Goal: Communication & Community: Ask a question

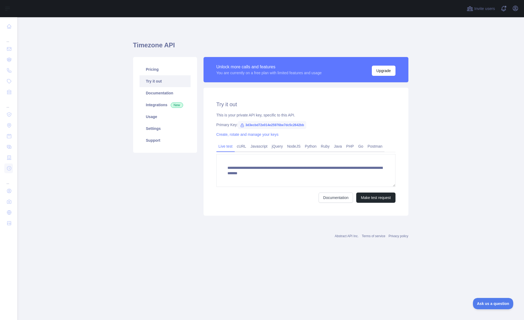
click at [335, 128] on div "**********" at bounding box center [305, 152] width 205 height 128
drag, startPoint x: 310, startPoint y: 125, endPoint x: 247, endPoint y: 158, distance: 71.4
click at [246, 124] on span "3d3ecbd72e014e25976be7dc5c2642bb" at bounding box center [272, 125] width 68 height 8
copy div "3d3ecbd72e014e25976be7dc5c2642bb"
click at [240, 134] on link "Create, rotate and manage your keys" at bounding box center [247, 134] width 62 height 4
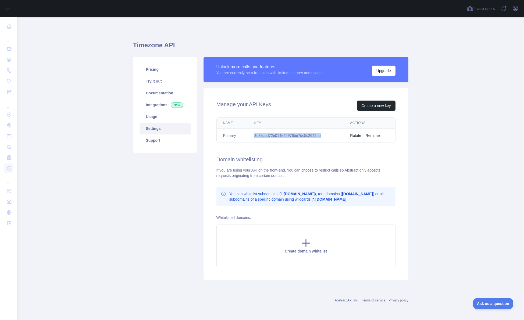
drag, startPoint x: 326, startPoint y: 136, endPoint x: 257, endPoint y: 156, distance: 72.3
click at [253, 136] on td "3d3ecbd72e014e25976be7dc5c2642bb" at bounding box center [296, 135] width 96 height 14
copy td "3d3ecbd72e014e25976be7dc5c2642bb"
click at [155, 99] on link "Integrations New" at bounding box center [164, 105] width 51 height 12
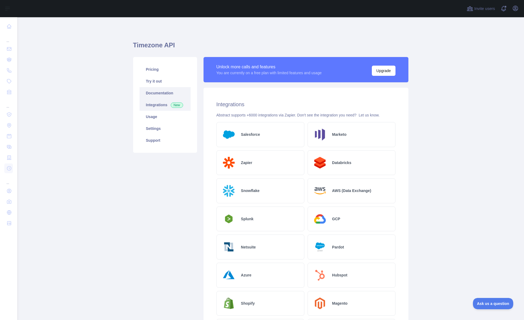
click at [155, 94] on link "Documentation" at bounding box center [164, 93] width 51 height 12
click at [152, 80] on link "Try it out" at bounding box center [164, 81] width 51 height 12
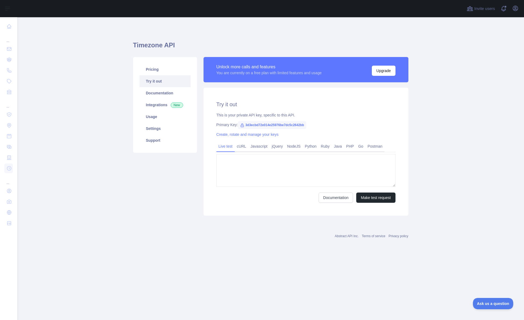
type textarea "**********"
click at [159, 80] on link "Try it out" at bounding box center [164, 81] width 51 height 12
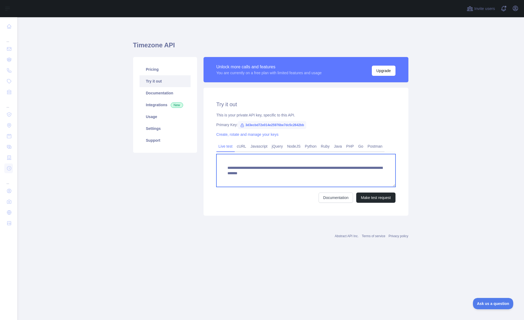
drag, startPoint x: 228, startPoint y: 167, endPoint x: 394, endPoint y: 189, distance: 167.5
click at [394, 189] on form "**********" at bounding box center [305, 178] width 179 height 49
click at [395, 186] on textarea "**********" at bounding box center [305, 170] width 179 height 33
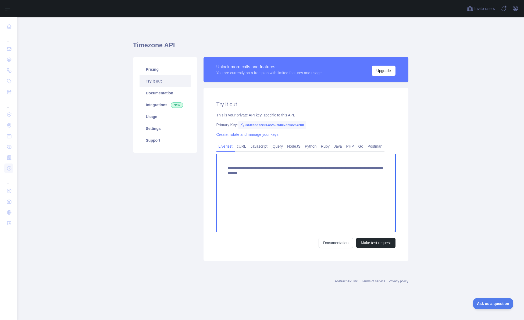
click at [420, 230] on main "**********" at bounding box center [270, 168] width 506 height 302
click at [352, 199] on textarea "**********" at bounding box center [305, 193] width 179 height 78
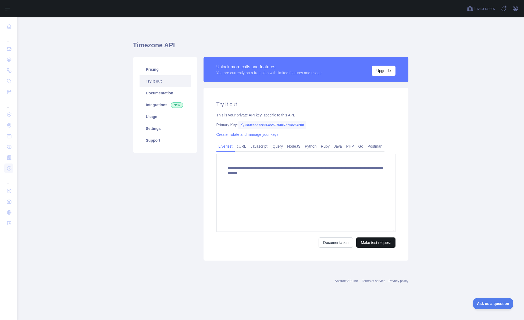
click at [376, 242] on button "Make test request" at bounding box center [375, 242] width 39 height 10
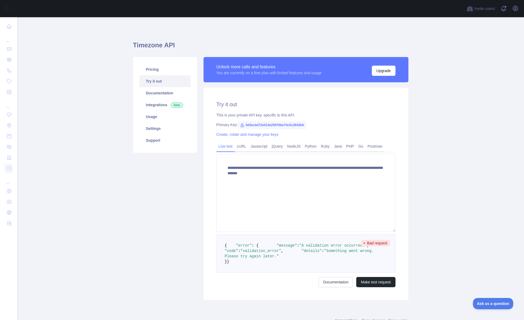
click at [257, 136] on link "Create, rotate and manage your keys" at bounding box center [247, 134] width 62 height 4
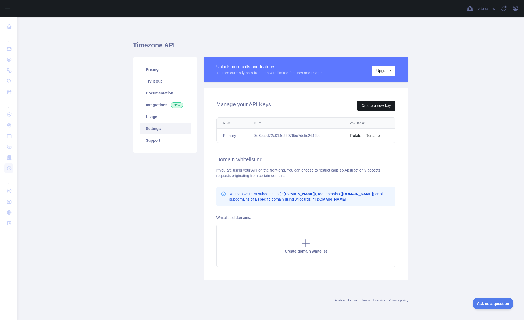
click at [378, 104] on button "Create a new key" at bounding box center [376, 105] width 38 height 10
click at [516, 9] on icon "button" at bounding box center [515, 8] width 6 height 6
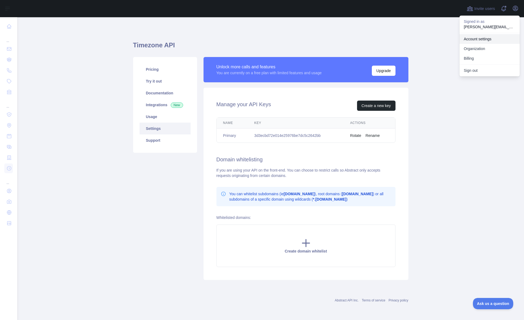
click at [474, 38] on link "Account settings" at bounding box center [489, 39] width 60 height 10
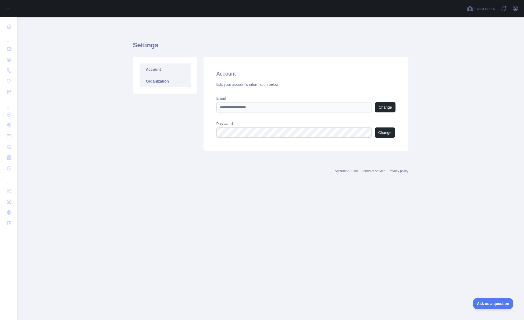
click at [161, 78] on link "Organization" at bounding box center [164, 81] width 51 height 12
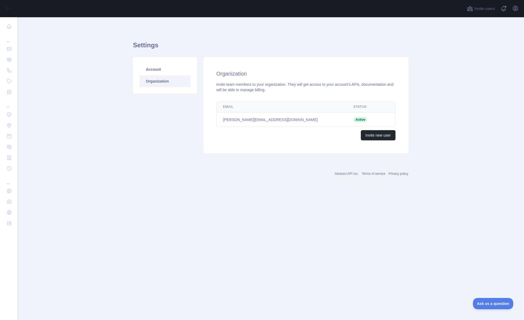
drag, startPoint x: 228, startPoint y: 30, endPoint x: 350, endPoint y: 20, distance: 123.0
click at [228, 30] on div "Settings Account Organization Organization Invite team members to your organiza…" at bounding box center [270, 95] width 275 height 131
click at [504, 7] on span at bounding box center [505, 6] width 3 height 3
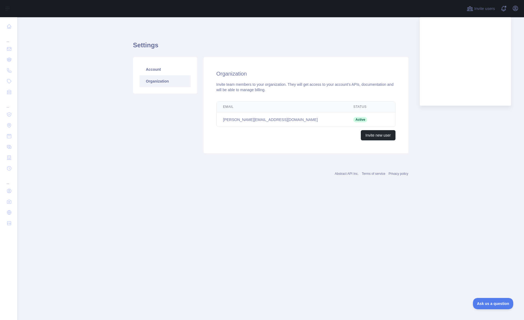
click at [447, 13] on div at bounding box center [239, 8] width 437 height 17
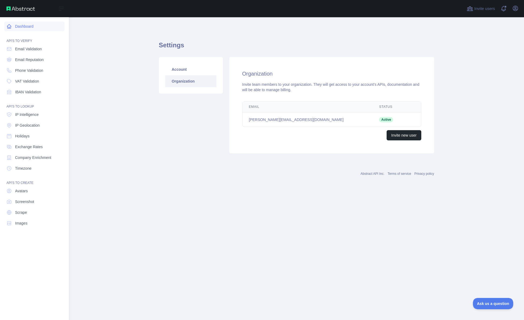
click at [18, 25] on link "Dashboard" at bounding box center [34, 26] width 60 height 10
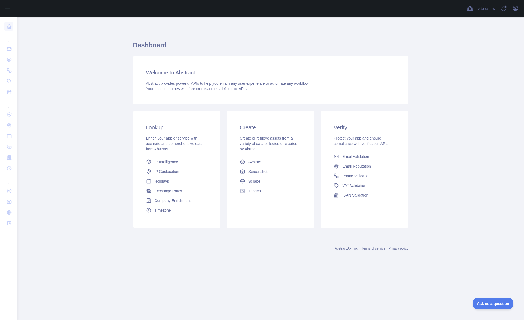
click at [158, 212] on span "Timezone" at bounding box center [162, 209] width 16 height 5
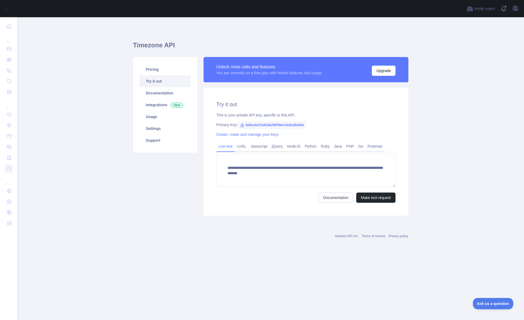
click at [294, 124] on span "3d3ecbd72e014e25976be7dc5c2642bb" at bounding box center [272, 125] width 68 height 8
copy span "3d3ecbd72e014e25976be7dc5c2642bb"
click at [259, 146] on link "Javascript" at bounding box center [258, 146] width 21 height 9
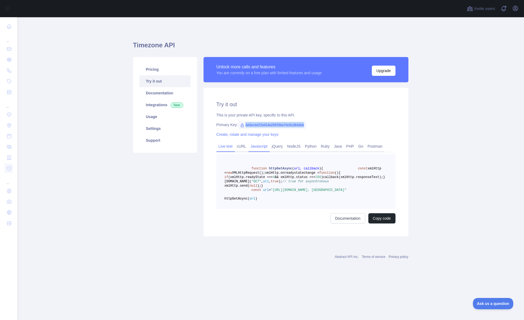
click at [230, 146] on link "Live test" at bounding box center [225, 146] width 18 height 9
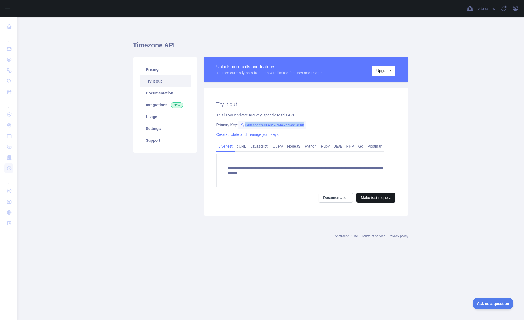
click at [366, 195] on button "Make test request" at bounding box center [375, 197] width 39 height 10
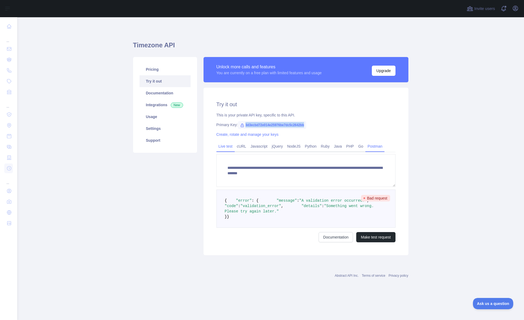
click at [379, 144] on link "Postman" at bounding box center [374, 146] width 19 height 9
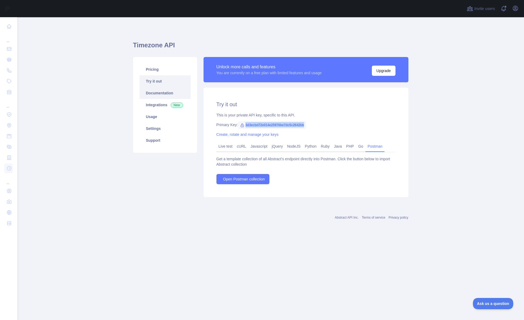
click at [153, 91] on link "Documentation" at bounding box center [164, 93] width 51 height 12
click at [330, 117] on div "This is your private API key, specific to this API." at bounding box center [305, 114] width 179 height 5
click at [254, 134] on link "Create, rotate and manage your keys" at bounding box center [247, 134] width 62 height 4
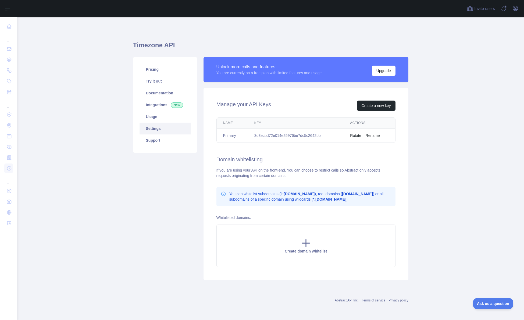
click at [360, 136] on button "Rotate" at bounding box center [355, 135] width 11 height 5
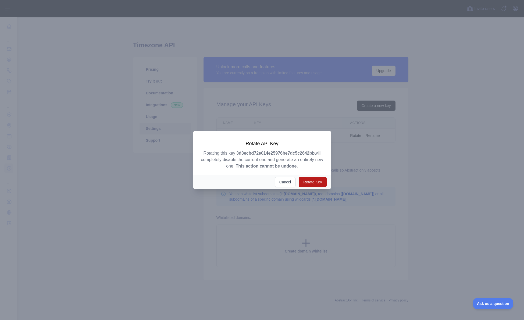
click at [318, 179] on button "Rotate Key" at bounding box center [312, 182] width 28 height 10
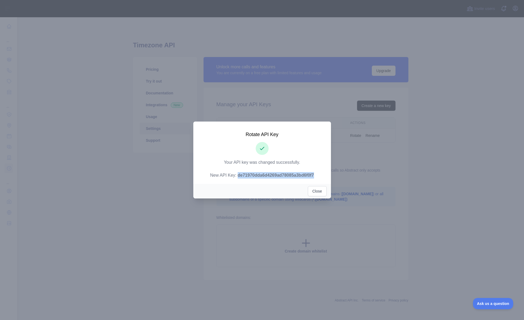
drag, startPoint x: 317, startPoint y: 174, endPoint x: 266, endPoint y: 186, distance: 52.3
click at [237, 175] on strong "de71970dda6d4269ad78085a3bd6f0f7" at bounding box center [275, 175] width 76 height 5
copy p "de71970dda6d4269ad78085a3bd6f0f7"
click at [310, 190] on button "Close" at bounding box center [317, 191] width 19 height 10
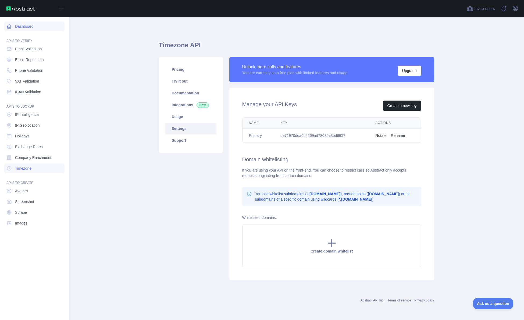
click at [11, 24] on icon at bounding box center [8, 26] width 5 height 5
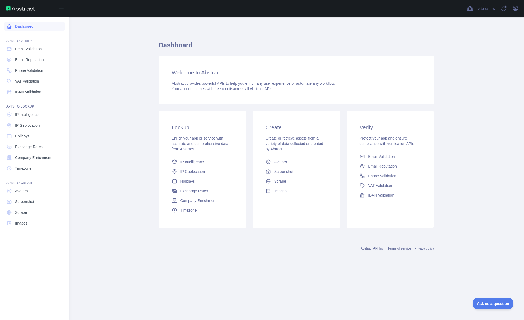
click at [11, 28] on icon at bounding box center [8, 26] width 5 height 5
click at [27, 169] on span "Timezone" at bounding box center [23, 167] width 16 height 5
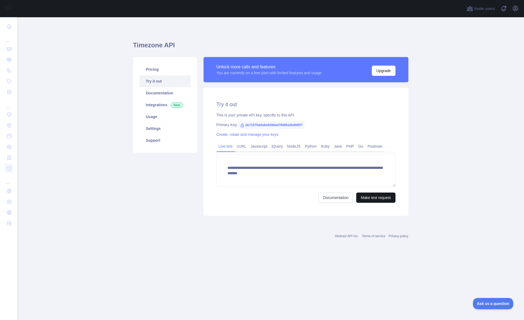
click at [372, 197] on button "Make test request" at bounding box center [375, 197] width 39 height 10
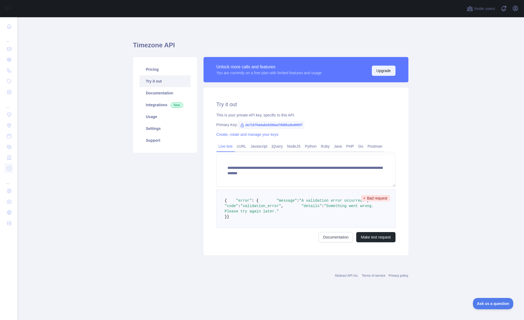
click at [381, 70] on button "Upgrade" at bounding box center [383, 71] width 24 height 10
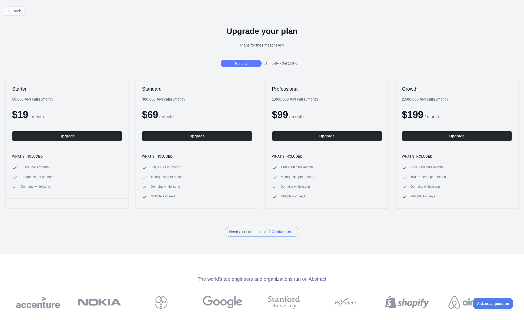
click at [8, 9] on icon at bounding box center [8, 11] width 4 height 4
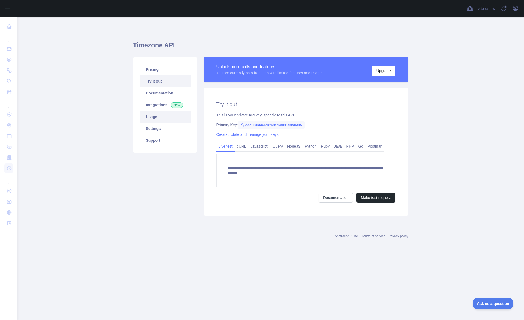
click at [151, 118] on link "Usage" at bounding box center [164, 117] width 51 height 12
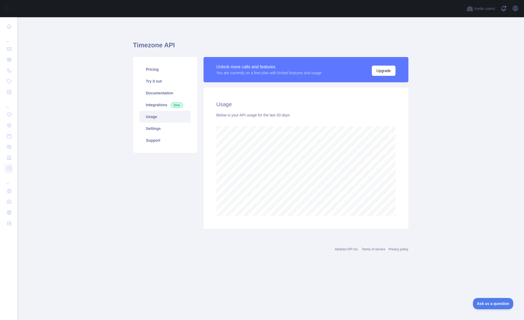
scroll to position [302, 506]
click at [155, 126] on link "Settings" at bounding box center [164, 128] width 51 height 12
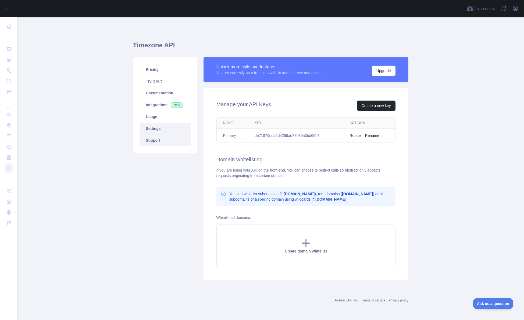
click at [159, 142] on link "Support" at bounding box center [164, 140] width 51 height 12
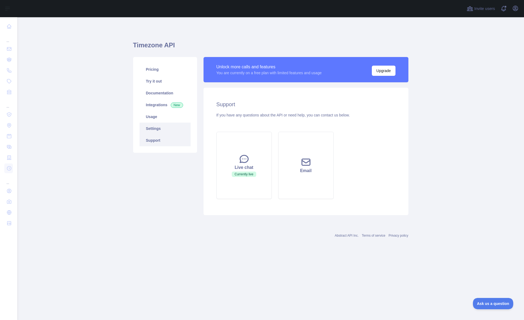
click at [157, 131] on link "Settings" at bounding box center [164, 128] width 51 height 12
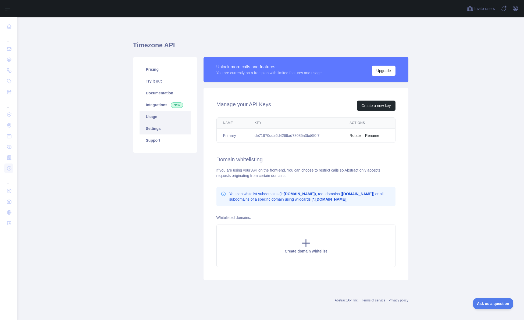
click at [154, 118] on link "Usage" at bounding box center [164, 117] width 51 height 12
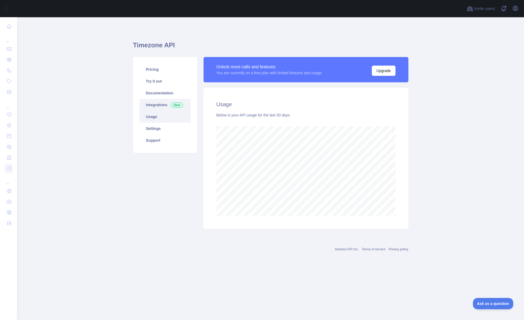
scroll to position [302, 506]
click at [154, 100] on link "Integrations New" at bounding box center [164, 105] width 51 height 12
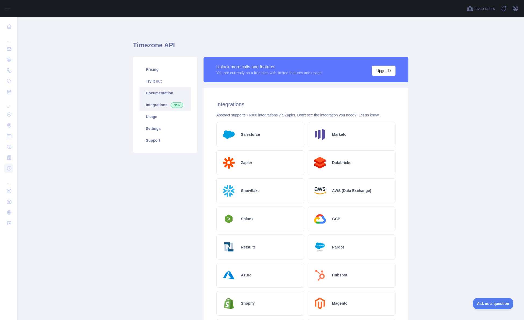
click at [155, 94] on link "Documentation" at bounding box center [164, 93] width 51 height 12
click at [160, 129] on link "Settings" at bounding box center [164, 128] width 51 height 12
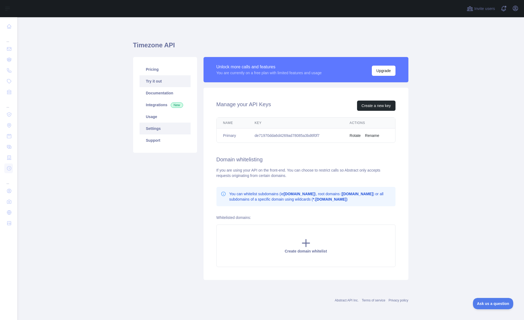
click at [159, 79] on link "Try it out" at bounding box center [164, 81] width 51 height 12
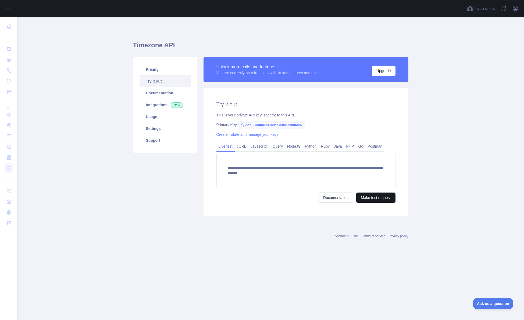
click at [367, 196] on button "Make test request" at bounding box center [375, 197] width 39 height 10
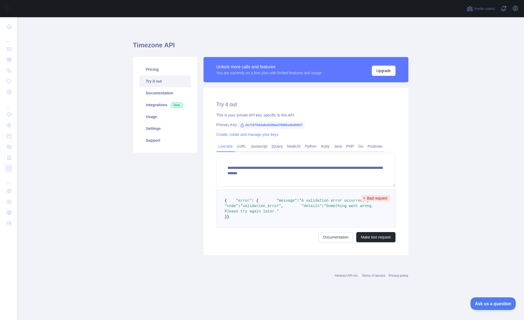
click at [490, 301] on span "Ask us a question" at bounding box center [490, 303] width 40 height 4
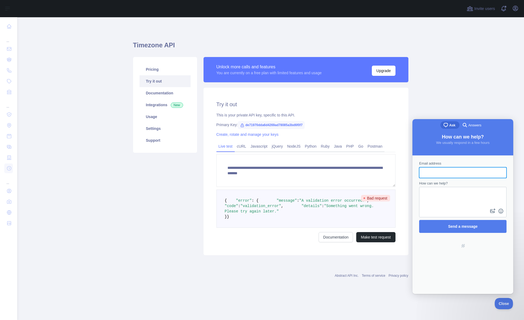
click at [443, 197] on textarea "How can we help?" at bounding box center [462, 197] width 86 height 20
click at [491, 209] on button "image-plus" at bounding box center [492, 211] width 8 height 9
click at [157, 198] on div "Pricing Try it out Documentation Integrations New Usage Settings Support" at bounding box center [165, 156] width 70 height 198
click at [461, 110] on main "**********" at bounding box center [270, 168] width 506 height 302
click at [504, 300] on button "Close" at bounding box center [502, 302] width 18 height 11
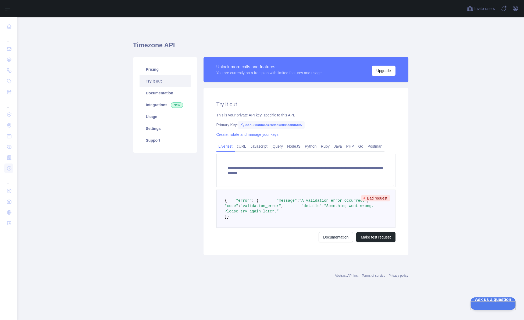
click at [483, 301] on span "Ask us a question" at bounding box center [490, 299] width 40 height 4
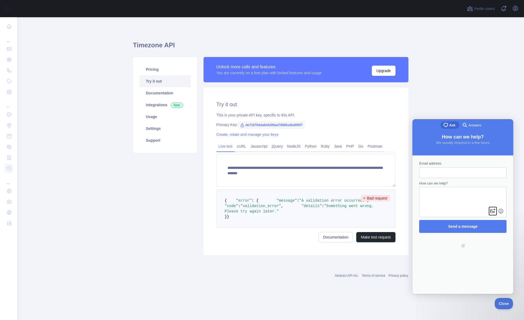
click at [491, 211] on button "image-plus" at bounding box center [492, 211] width 8 height 9
type input "**********"
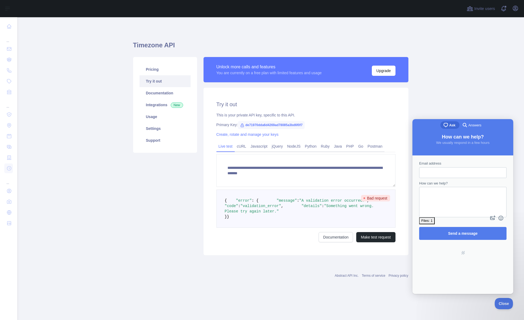
click at [428, 218] on div "Files: 1" at bounding box center [426, 220] width 11 height 5
click at [456, 316] on div at bounding box center [462, 316] width 99 height 0
type textarea "**********"
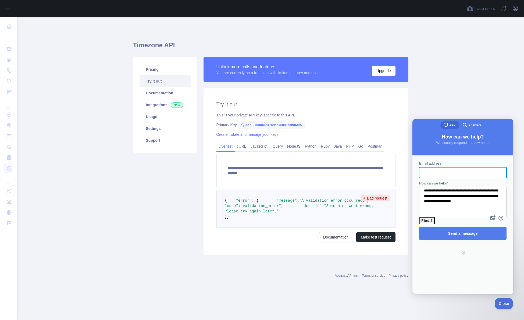
click at [434, 170] on input "Email address" at bounding box center [462, 173] width 79 height 10
type input "**********"
click at [455, 231] on span "Send a message" at bounding box center [463, 233] width 30 height 4
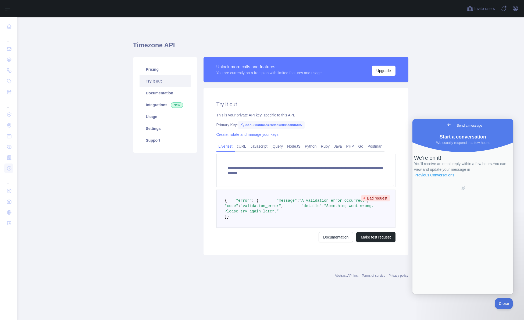
click at [456, 178] on link "Previous Conversations ." at bounding box center [435, 175] width 42 height 6
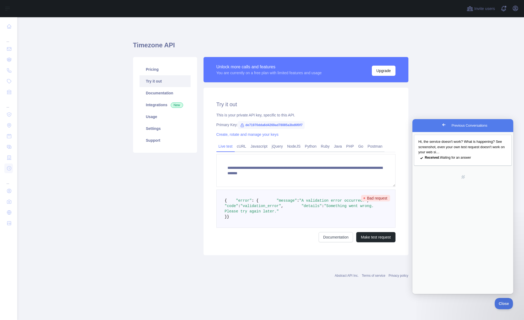
scroll to position [0, 0]
click at [440, 124] on span "Go back" at bounding box center [443, 124] width 6 height 6
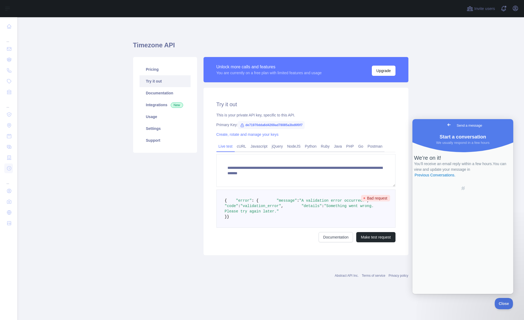
click at [445, 126] on span "Go back" at bounding box center [448, 124] width 6 height 6
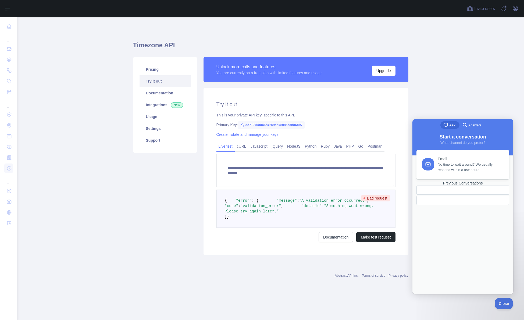
click at [470, 125] on span "Answers" at bounding box center [474, 124] width 13 height 5
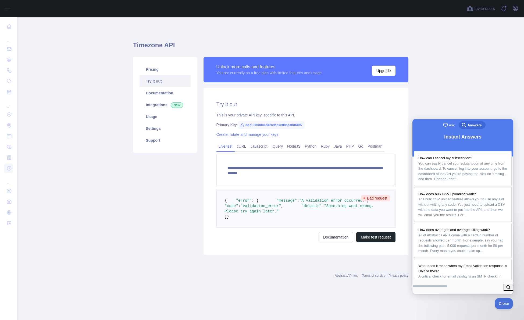
click at [130, 209] on div "Pricing Try it out Documentation Integrations New Usage Settings Support" at bounding box center [165, 156] width 70 height 198
